Goal: Task Accomplishment & Management: Complete application form

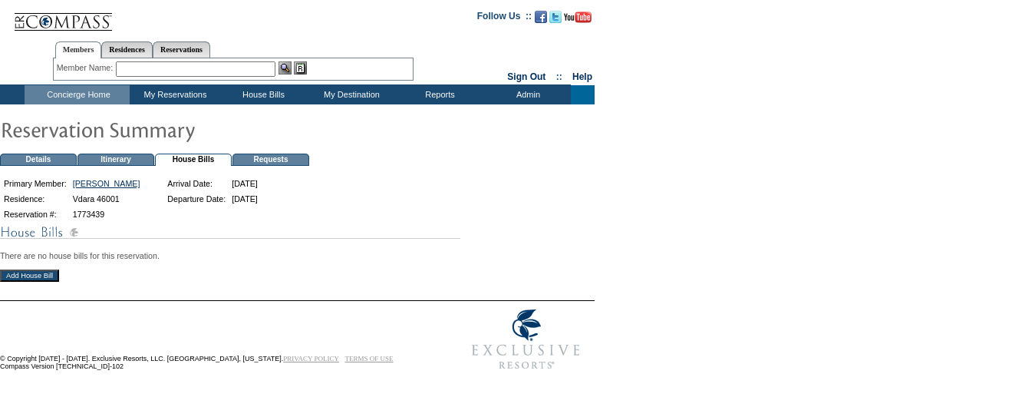
click at [38, 280] on input "Add House Bill" at bounding box center [29, 275] width 59 height 12
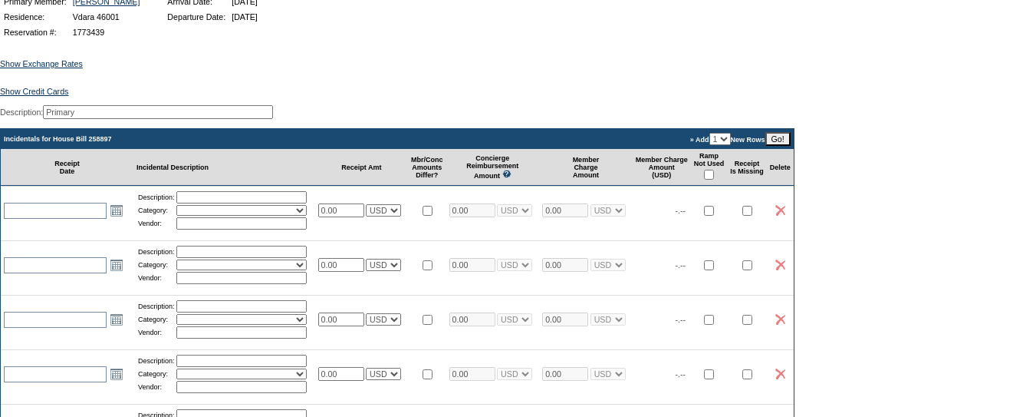
scroll to position [191, 0]
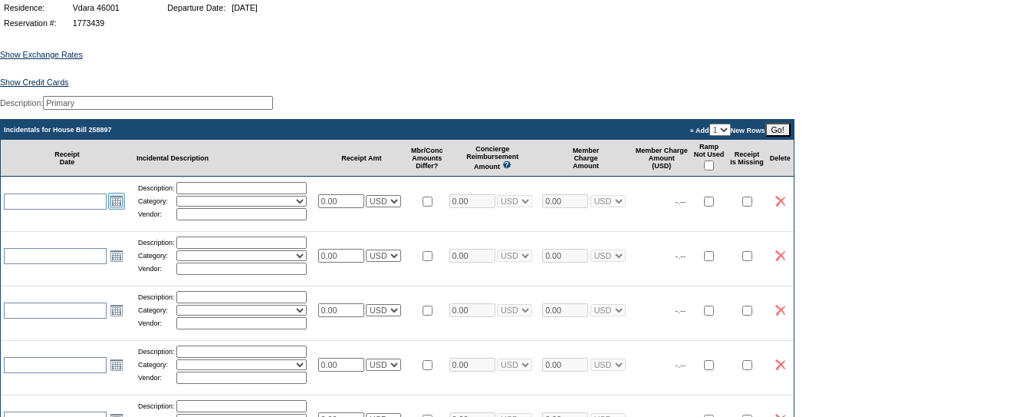
click at [117, 209] on link "Open the calendar popup." at bounding box center [116, 201] width 17 height 17
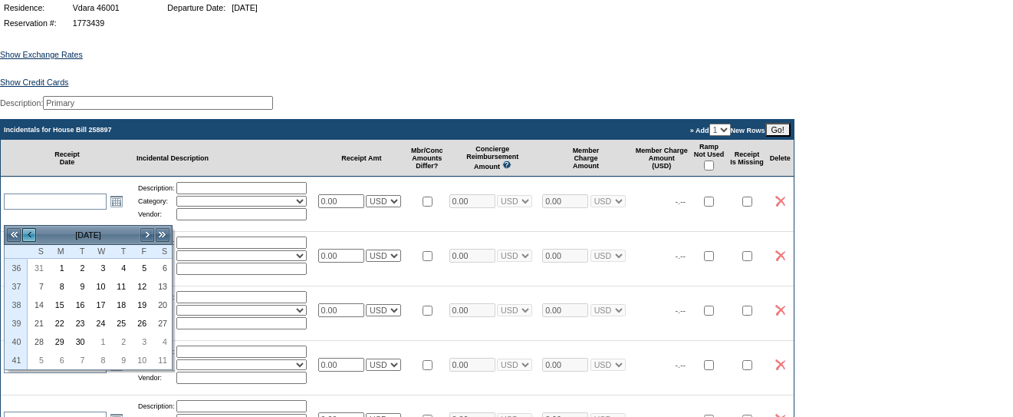
click at [34, 236] on link "<" at bounding box center [28, 234] width 15 height 15
click at [103, 285] on link "4" at bounding box center [100, 286] width 19 height 17
type input "2025-06-04"
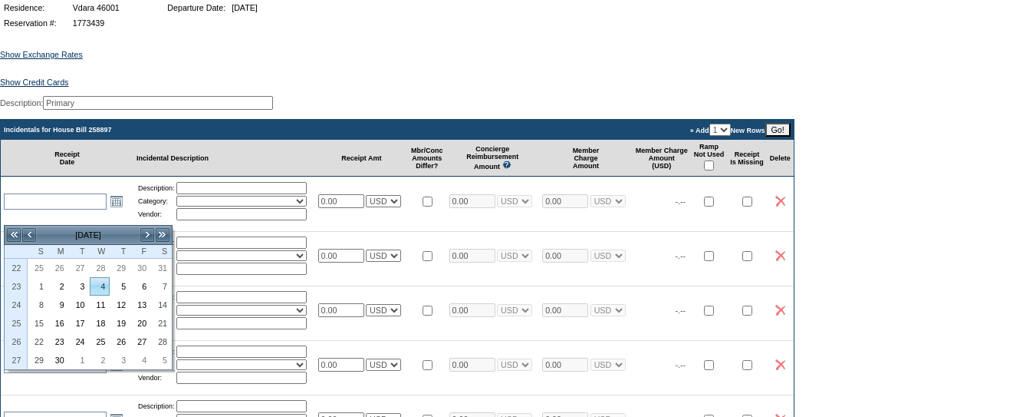
type input "[DATE]"
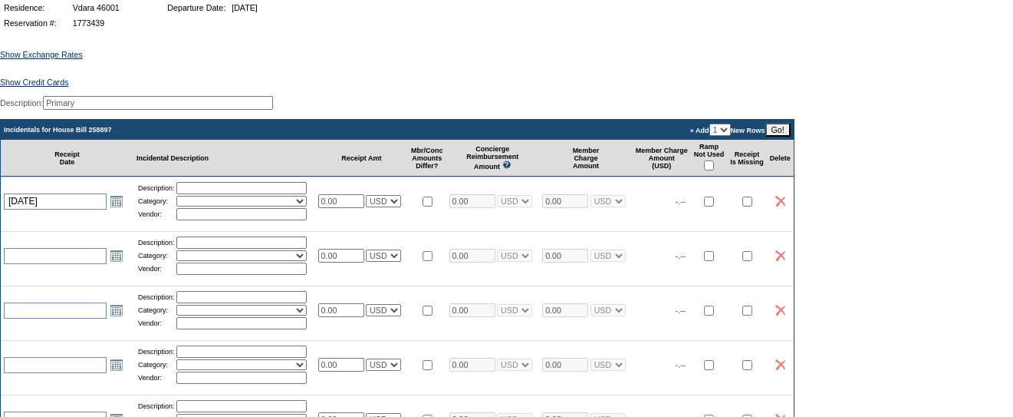
click at [243, 194] on input "text" at bounding box center [241, 188] width 130 height 12
type input "Groceries"
click at [262, 206] on select "Activities Additional Housekeeping Amenities Access Fee Bath Amenities Reimburs…" at bounding box center [241, 201] width 130 height 11
select select "11"
click at [183, 206] on select "Activities Additional Housekeeping Amenities Access Fee Bath Amenities Reimburs…" at bounding box center [241, 201] width 130 height 11
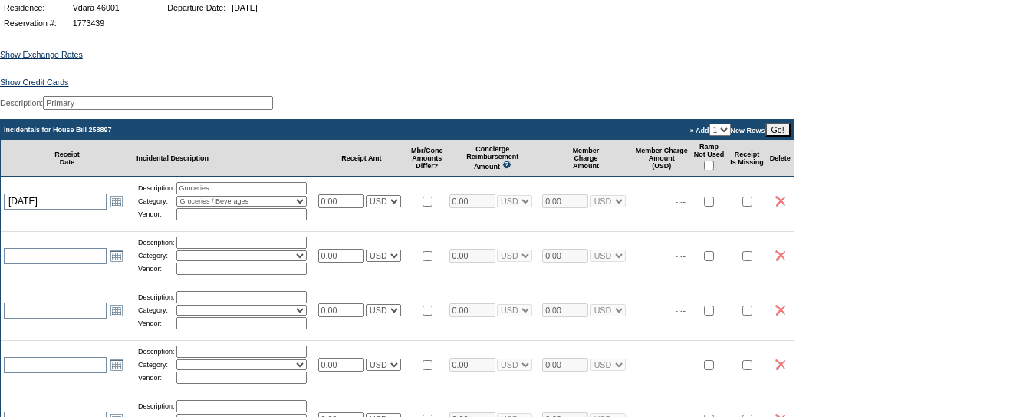
click at [254, 220] on input "text" at bounding box center [241, 214] width 130 height 12
type input "Albertsons"
click at [361, 208] on input "0.00" at bounding box center [341, 201] width 46 height 14
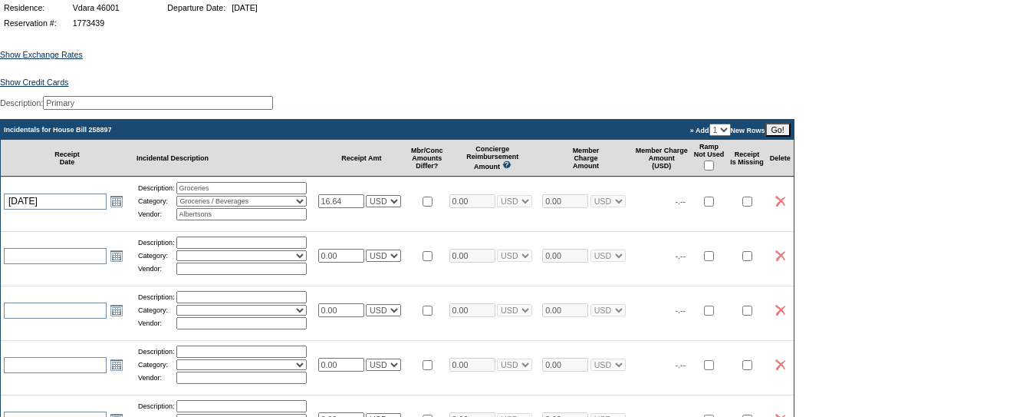
type input "16.64"
select select "1"
type input "16.64"
select select "1"
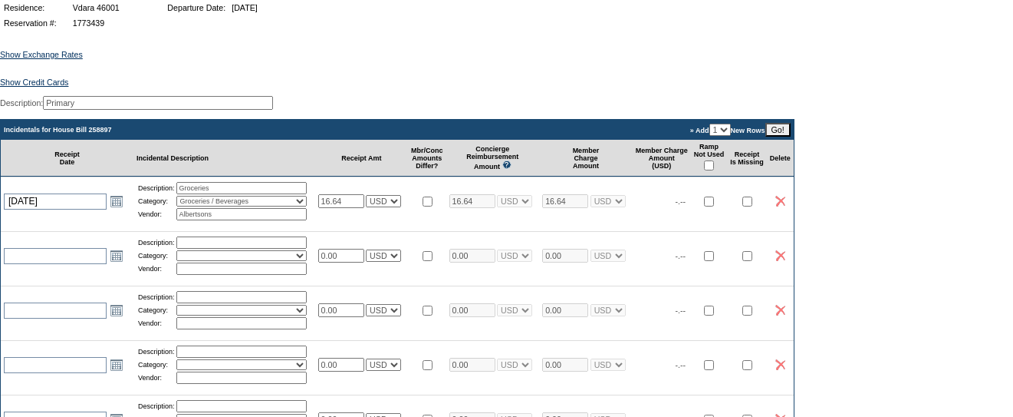
click at [426, 225] on td at bounding box center [427, 200] width 38 height 48
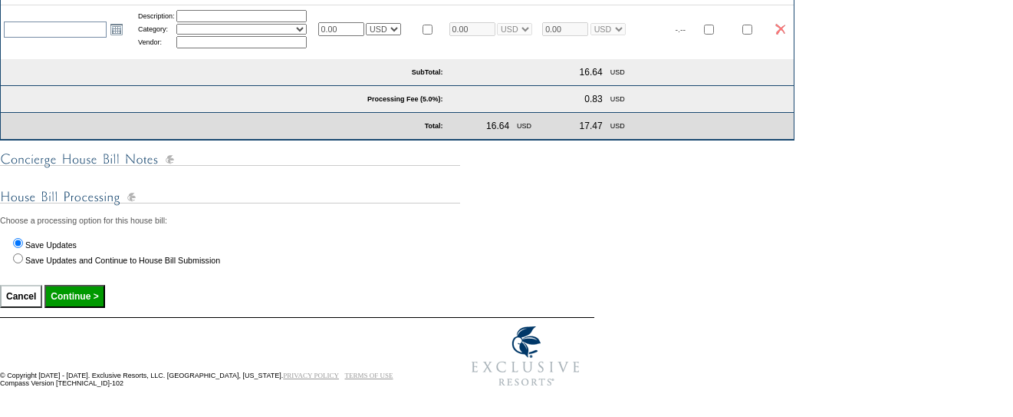
scroll to position [585, 0]
click at [91, 308] on input "Continue >" at bounding box center [74, 296] width 60 height 23
type input "Processing..."
